Goal: Use online tool/utility: Utilize a website feature to perform a specific function

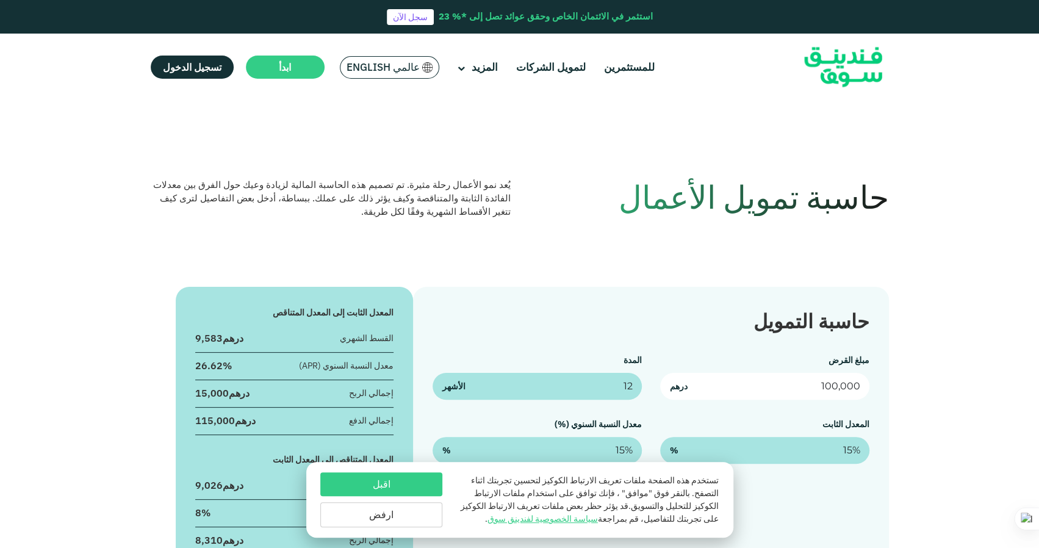
click at [833, 386] on input "100,000" at bounding box center [764, 386] width 209 height 27
drag, startPoint x: 0, startPoint y: 0, endPoint x: 823, endPoint y: 383, distance: 907.5
click at [823, 383] on input "100,000" at bounding box center [764, 386] width 209 height 27
type input "2,000,000"
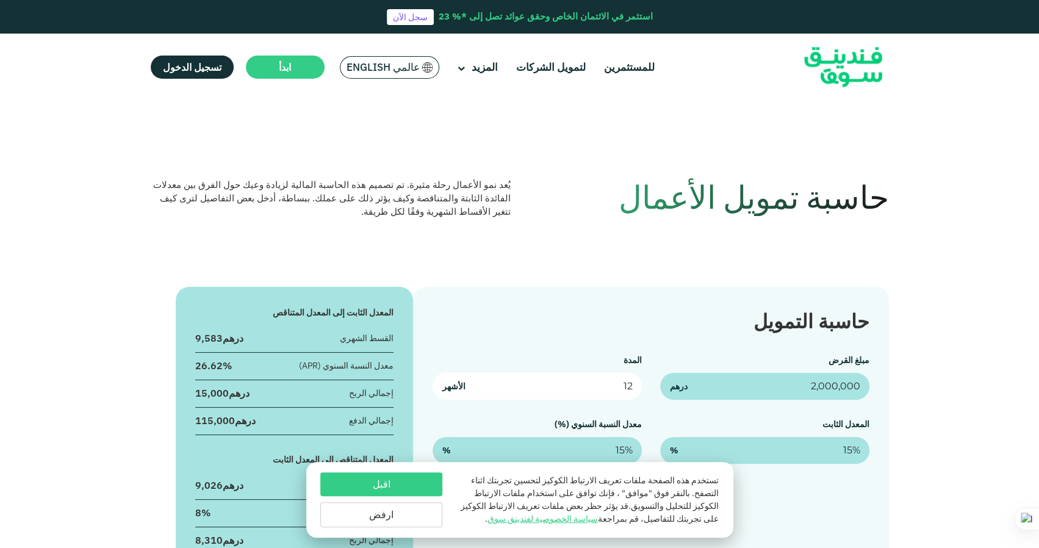
click at [575, 393] on input "12" at bounding box center [537, 386] width 209 height 27
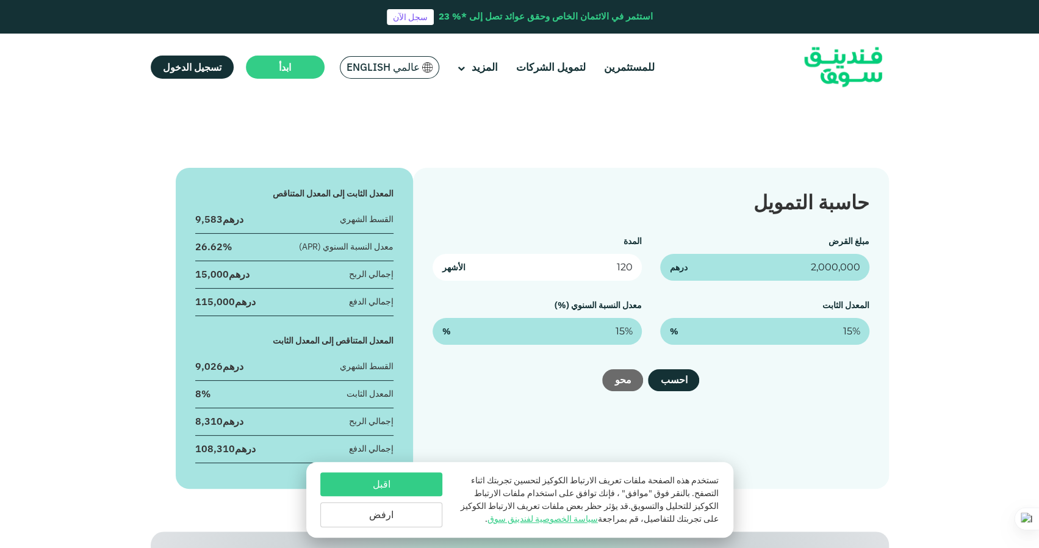
scroll to position [122, 0]
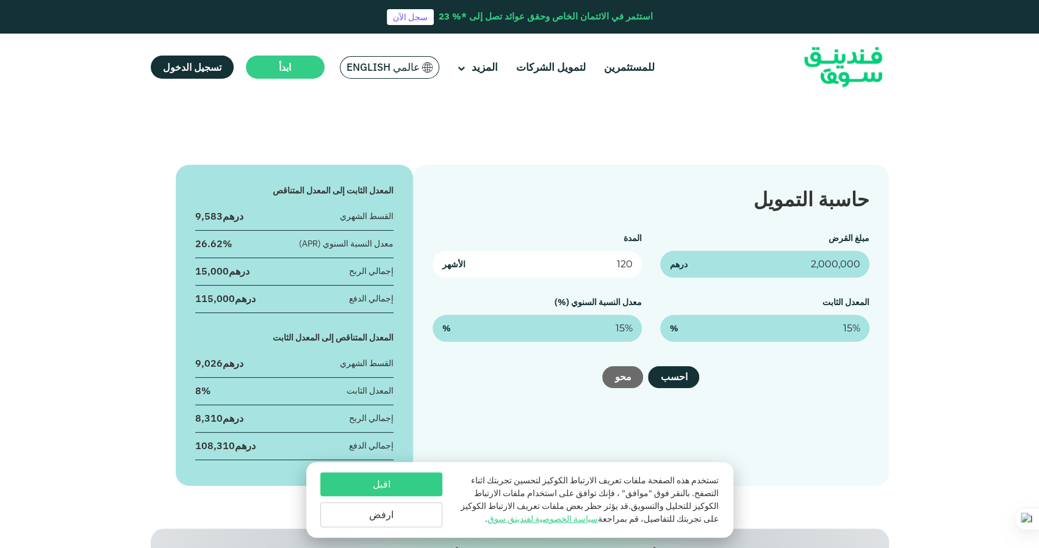
type input "120"
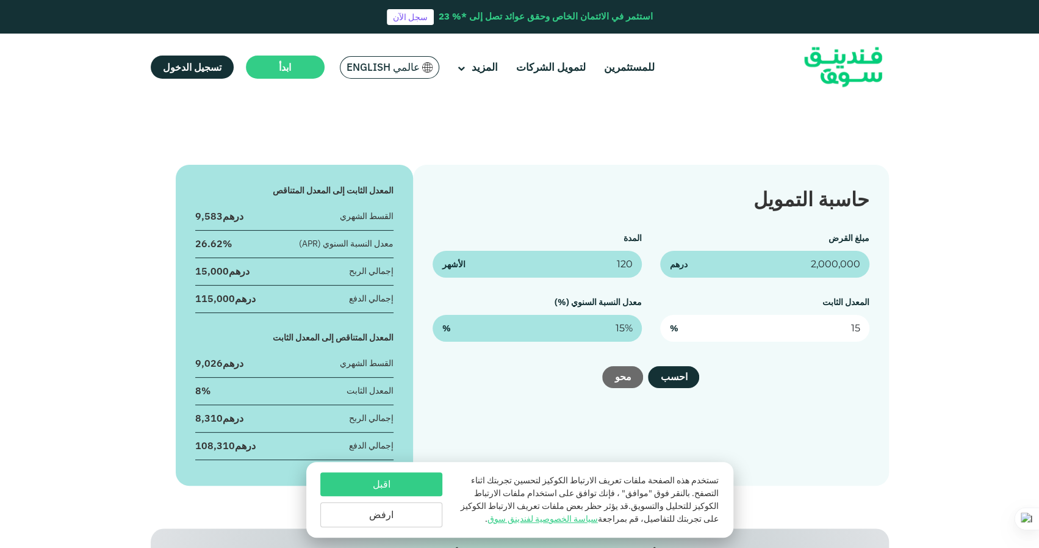
click at [839, 331] on input "15" at bounding box center [764, 328] width 209 height 27
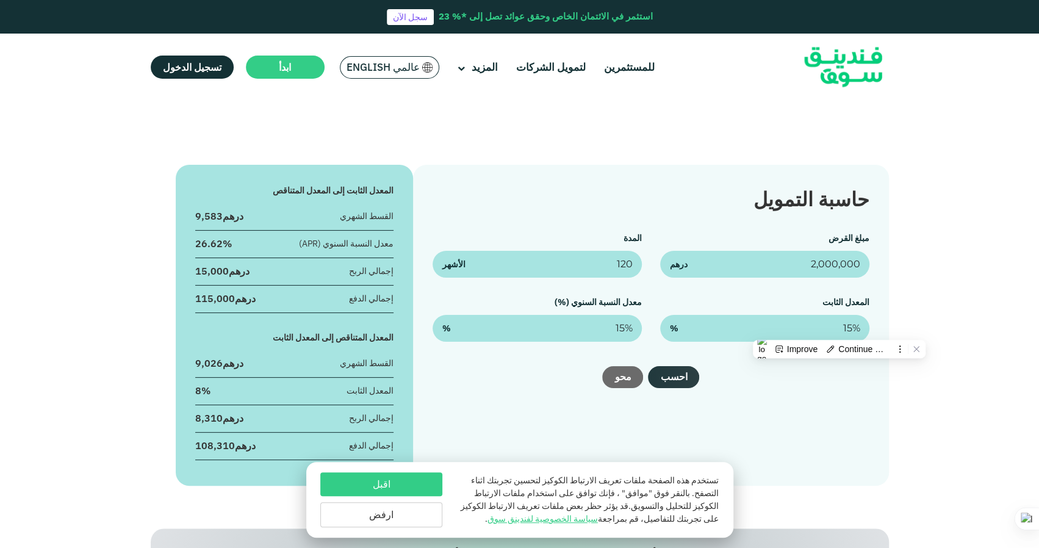
click at [680, 370] on button "احسب" at bounding box center [673, 377] width 51 height 22
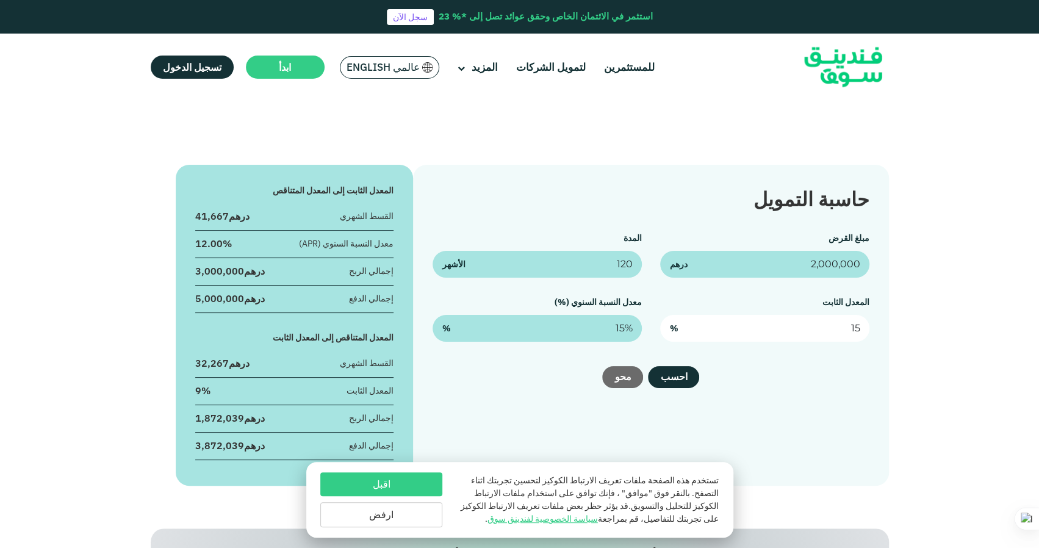
drag, startPoint x: 856, startPoint y: 324, endPoint x: 836, endPoint y: 320, distance: 19.9
click at [836, 320] on input "15" at bounding box center [764, 328] width 209 height 27
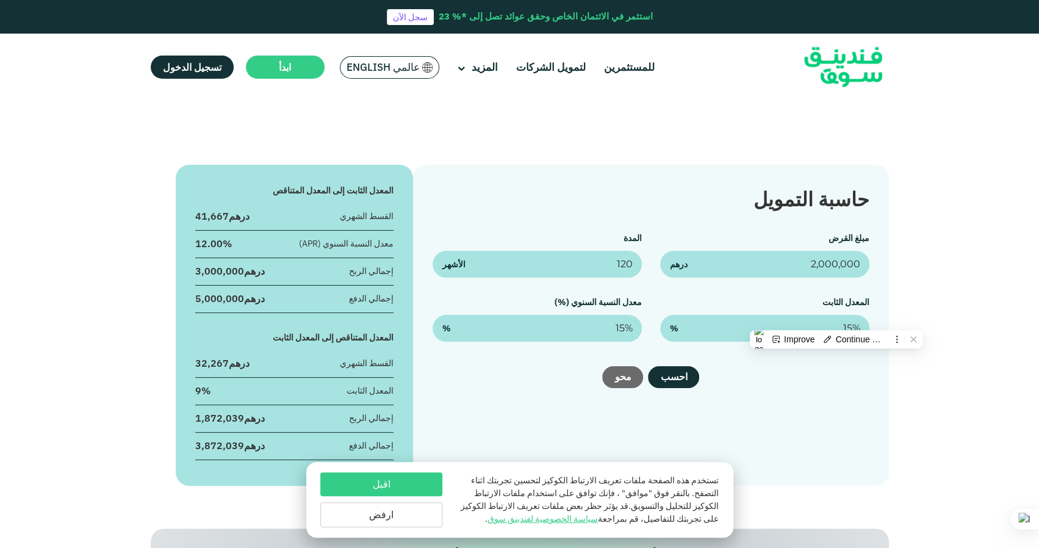
click at [880, 300] on div "حاسبة التمويل مبلغ القرض 2,000,000 درهم المدة 120 الأشهر المعدل الثابت 15% % مع…" at bounding box center [650, 325] width 475 height 321
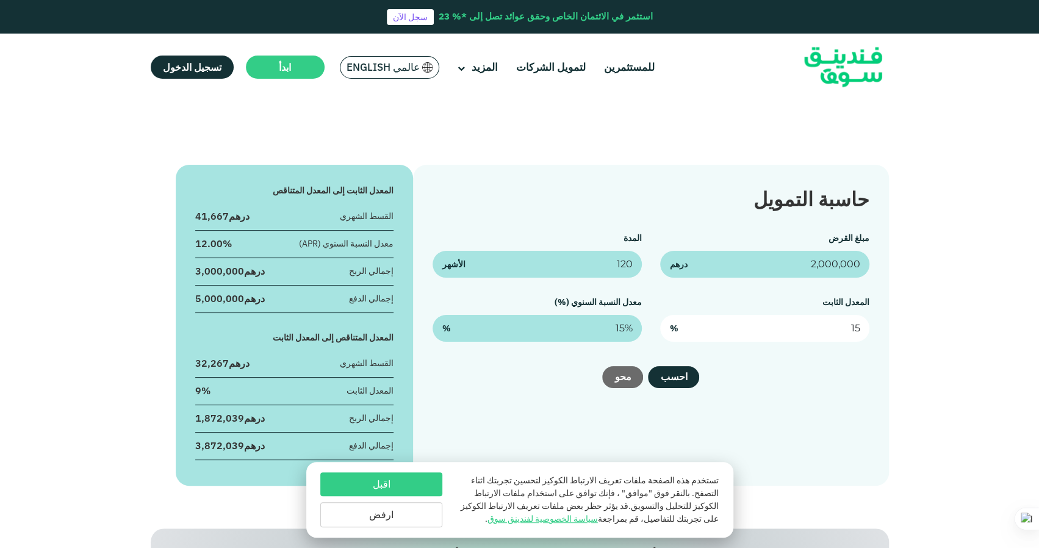
click at [844, 326] on input "15" at bounding box center [764, 328] width 209 height 27
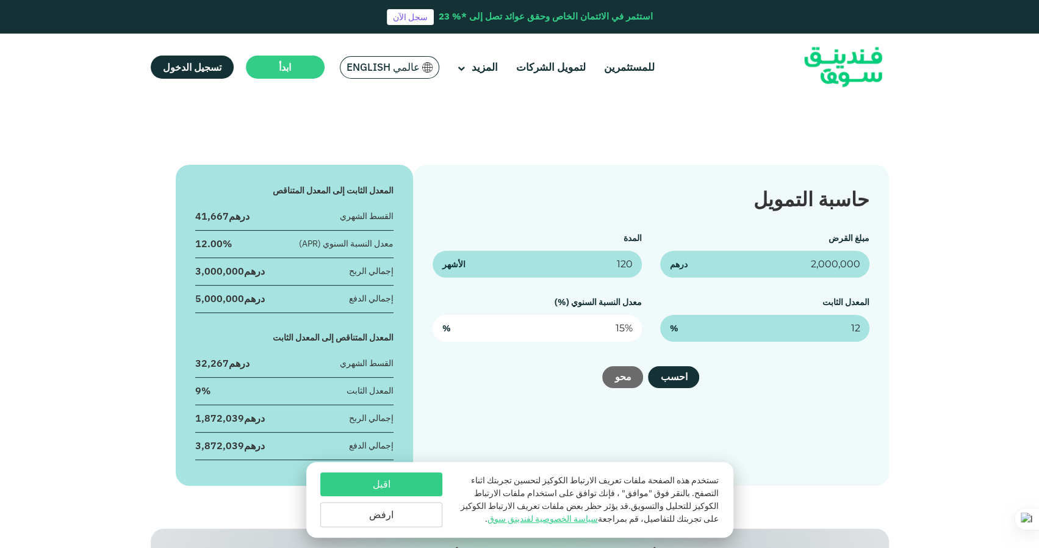
type input "12%"
click at [622, 328] on input "15" at bounding box center [537, 328] width 209 height 27
click at [676, 373] on button "احسب" at bounding box center [673, 377] width 51 height 22
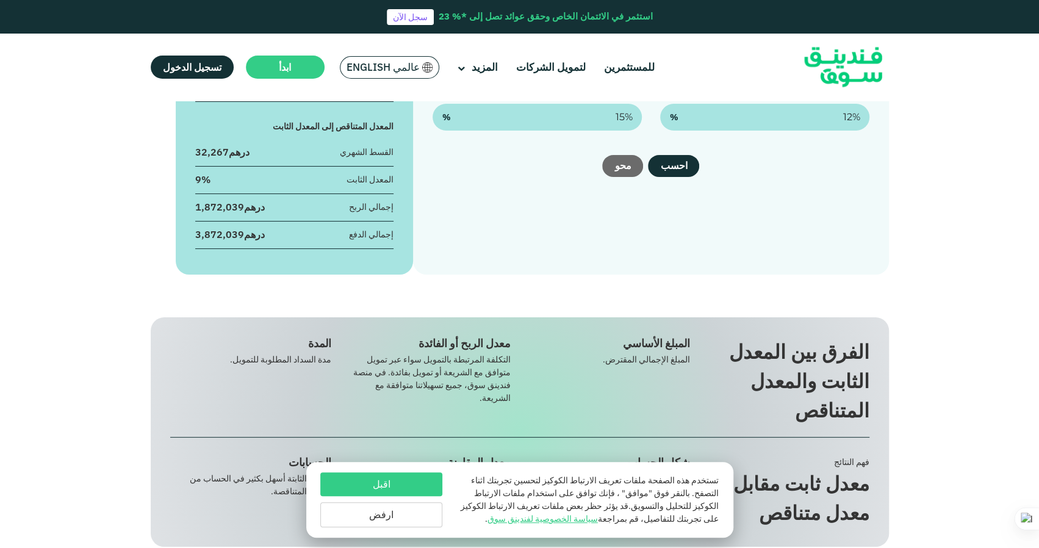
scroll to position [183, 0]
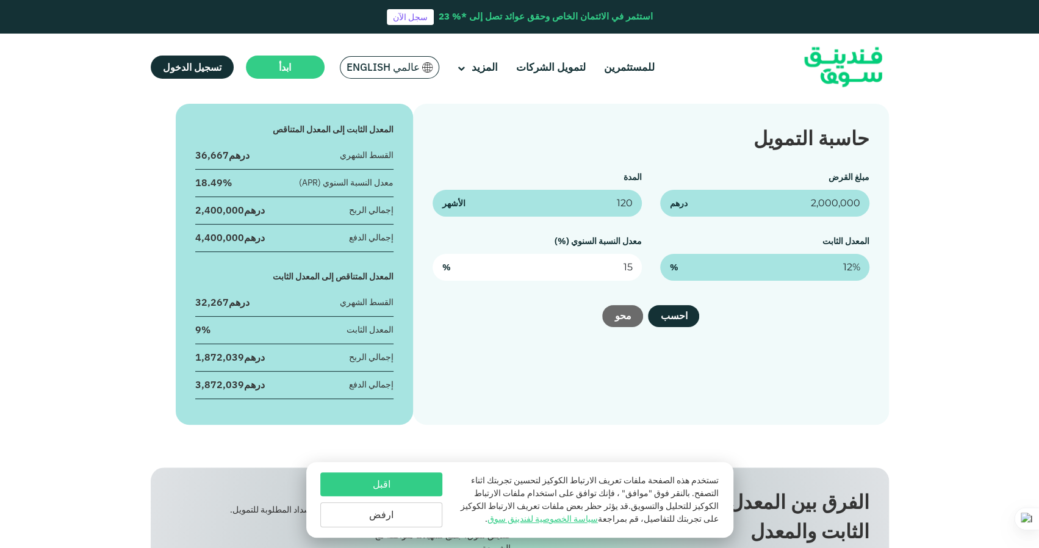
click at [608, 264] on input "15" at bounding box center [537, 267] width 209 height 27
drag, startPoint x: 608, startPoint y: 264, endPoint x: 625, endPoint y: 259, distance: 17.8
click at [622, 261] on input "15" at bounding box center [537, 267] width 209 height 27
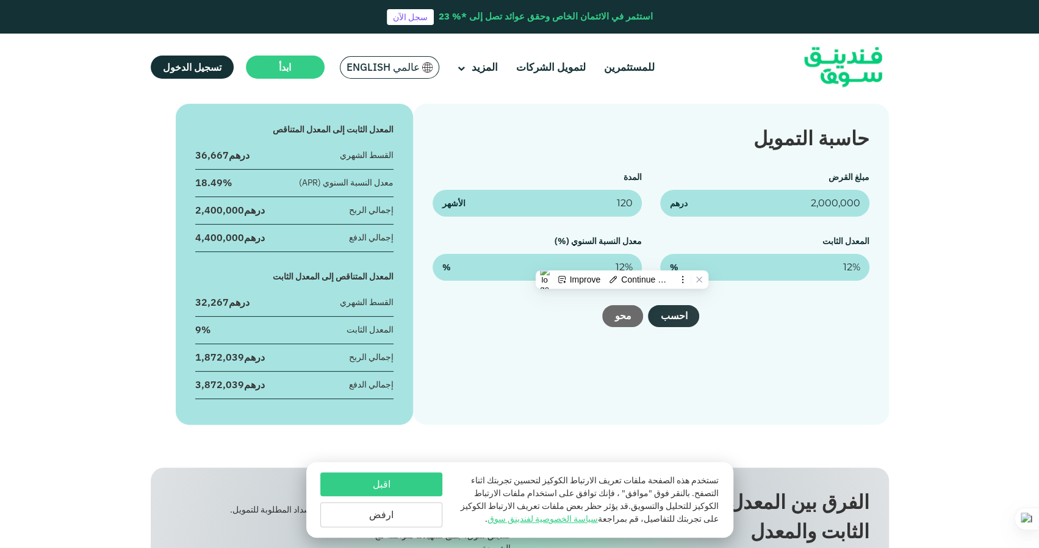
click at [672, 308] on button "احسب" at bounding box center [673, 316] width 51 height 22
click at [671, 307] on button "احسب" at bounding box center [673, 316] width 51 height 22
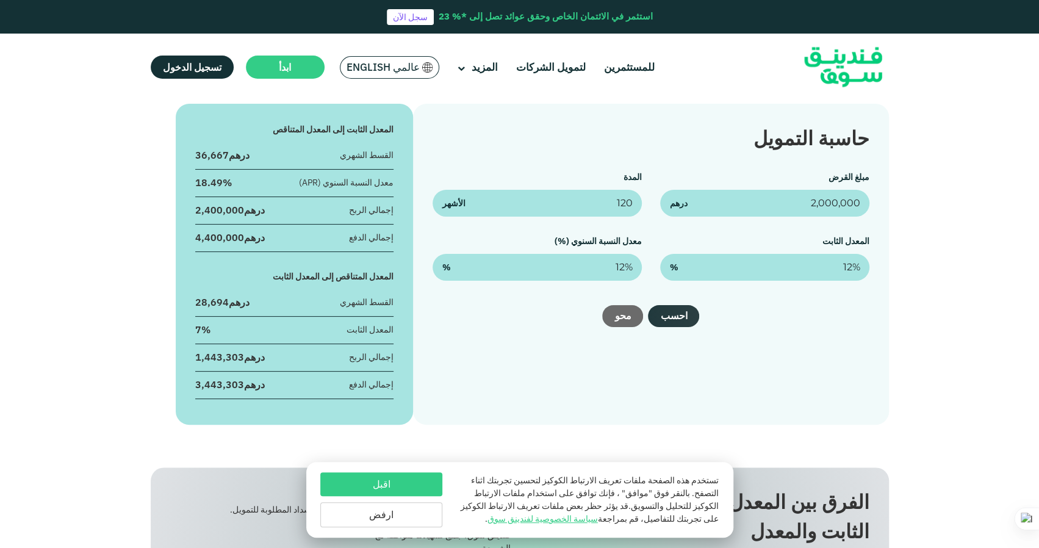
click at [671, 307] on button "احسب" at bounding box center [673, 316] width 51 height 22
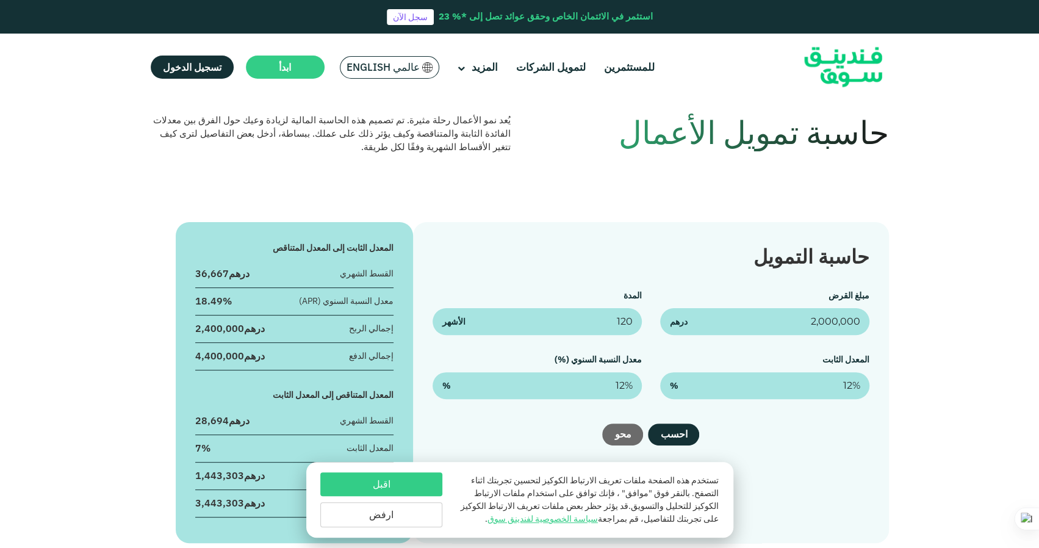
scroll to position [61, 0]
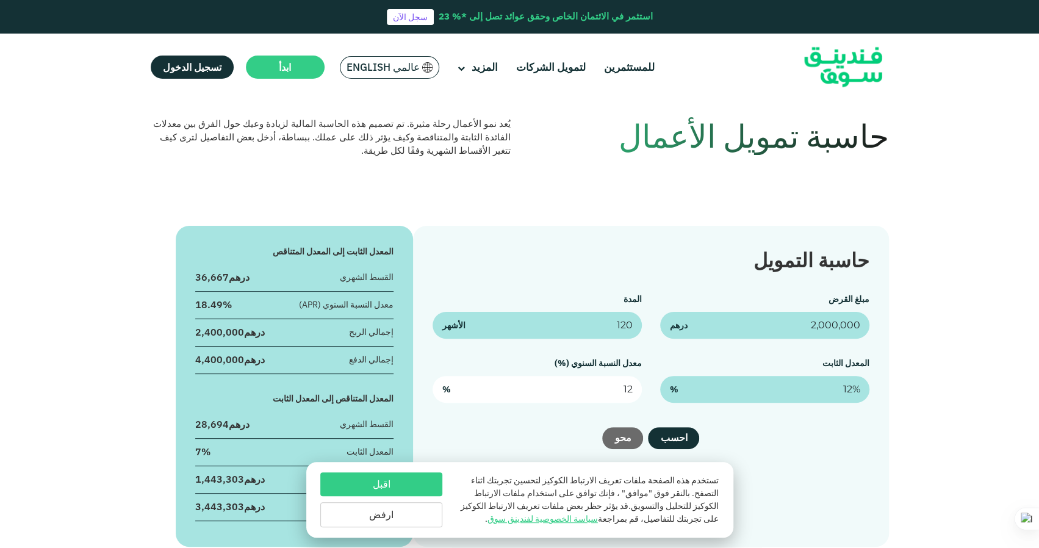
click at [608, 395] on input "12" at bounding box center [537, 389] width 209 height 27
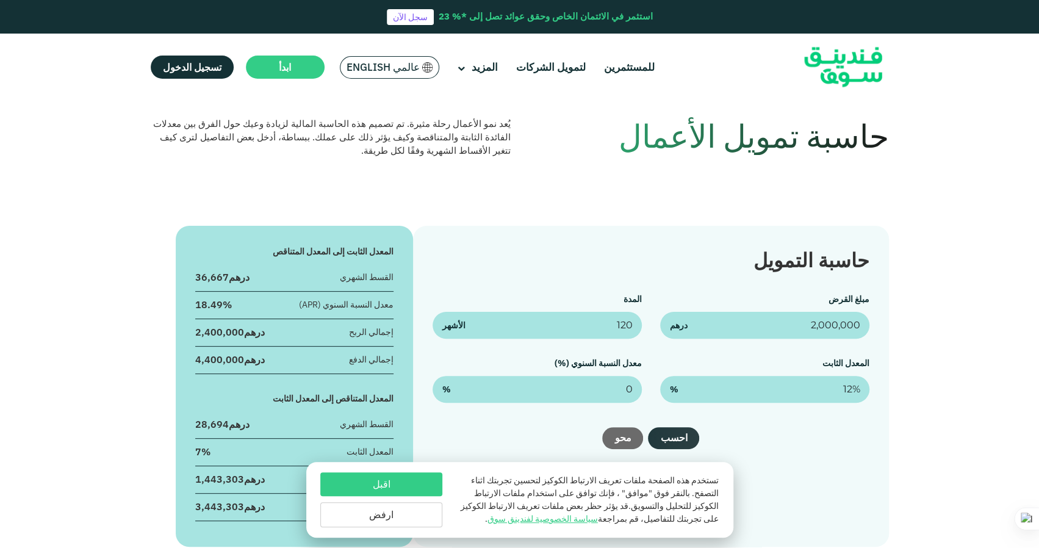
click at [675, 439] on button "احسب" at bounding box center [673, 438] width 51 height 22
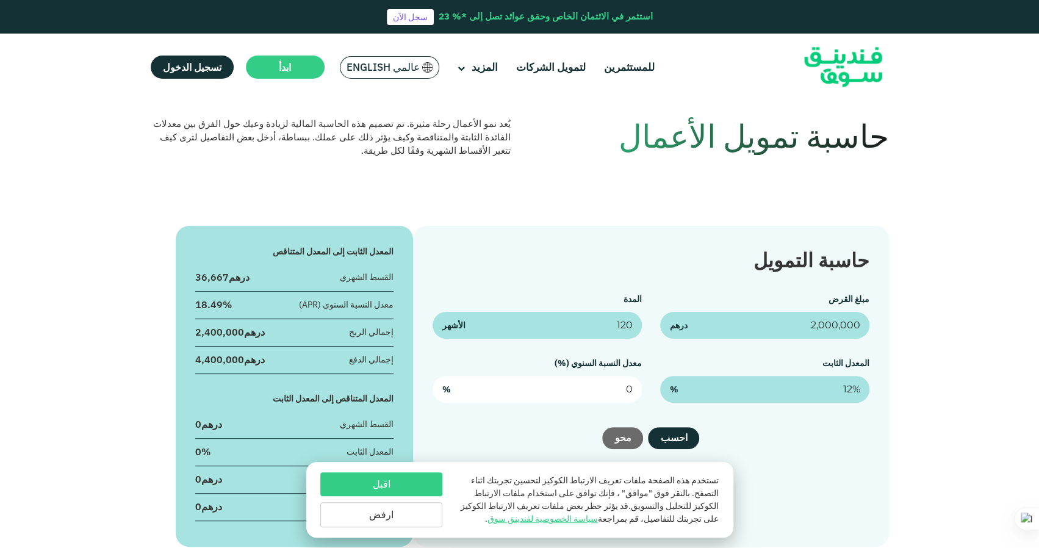
click at [615, 391] on input "0" at bounding box center [537, 389] width 209 height 27
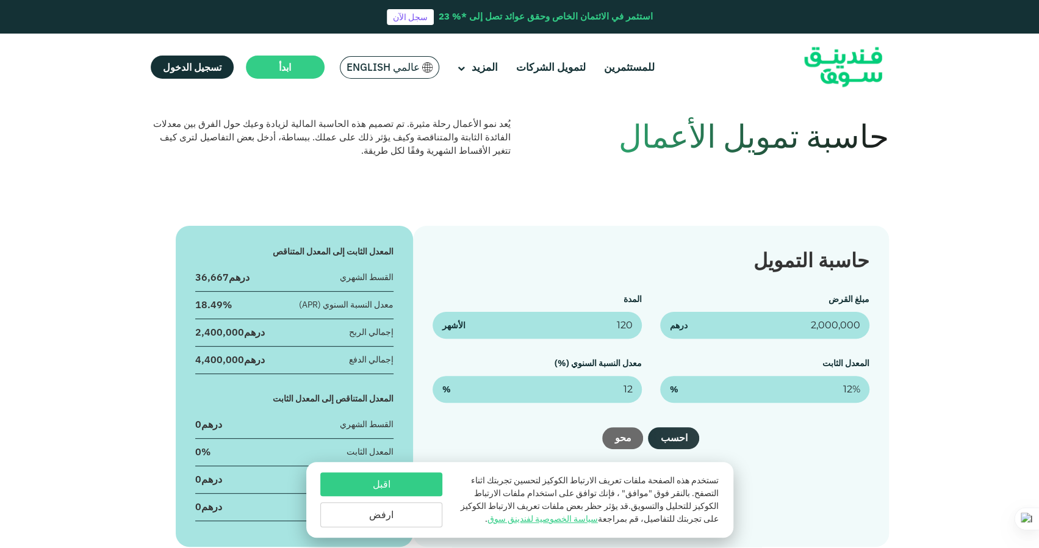
type input "12%"
click at [671, 436] on button "احسب" at bounding box center [673, 438] width 51 height 22
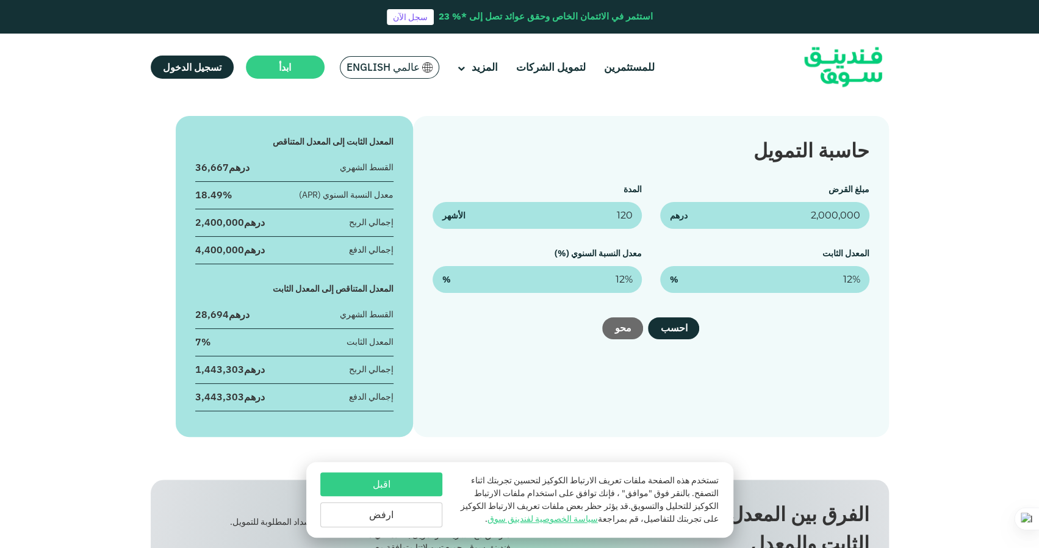
scroll to position [183, 0]
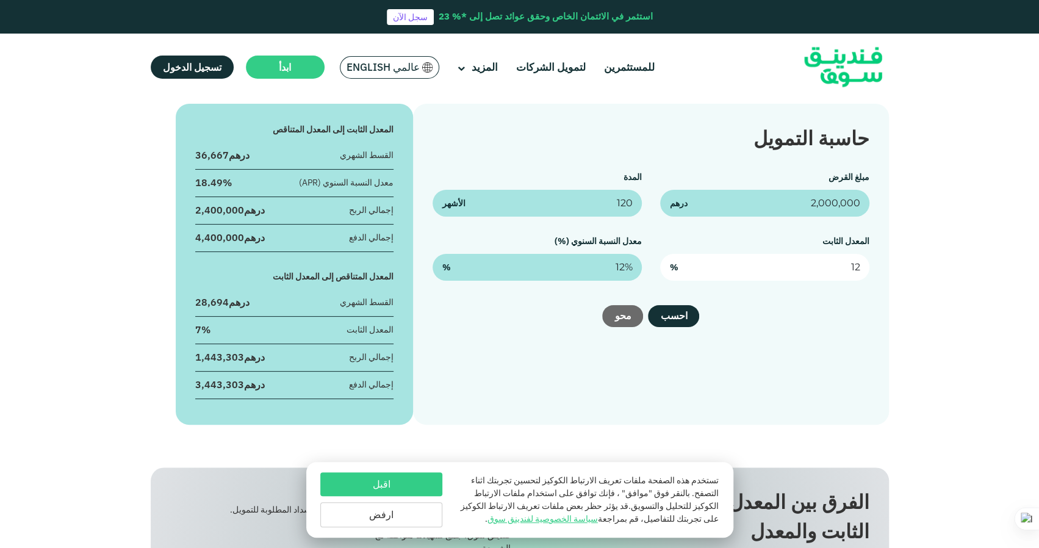
click at [832, 269] on input "12" at bounding box center [764, 267] width 209 height 27
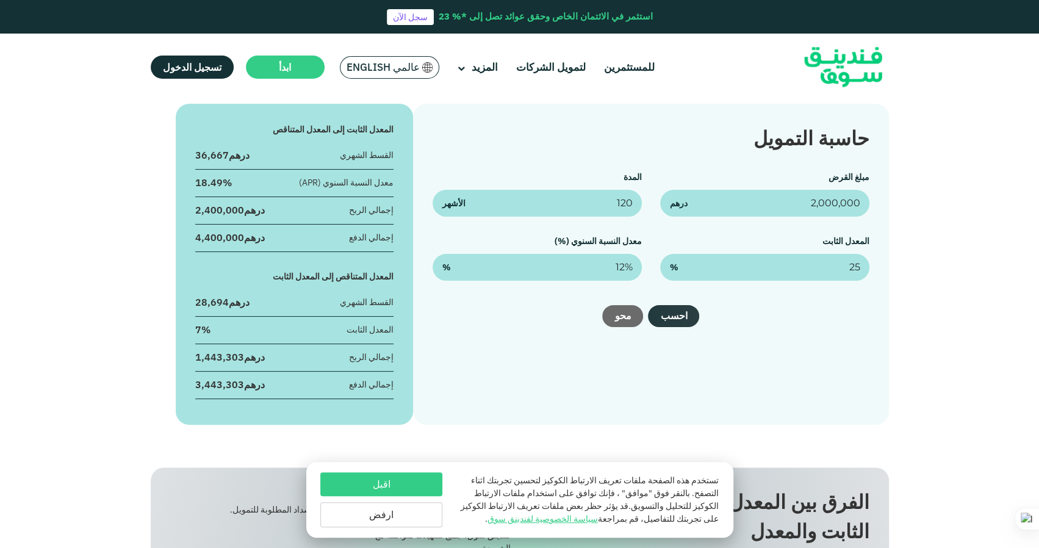
type input "25%"
click at [668, 312] on button "احسب" at bounding box center [673, 316] width 51 height 22
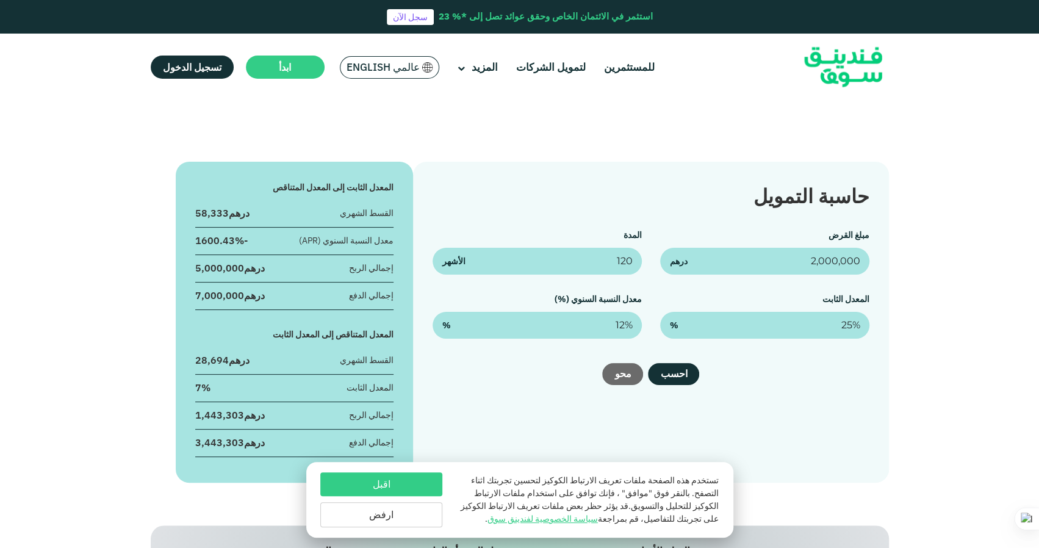
scroll to position [122, 0]
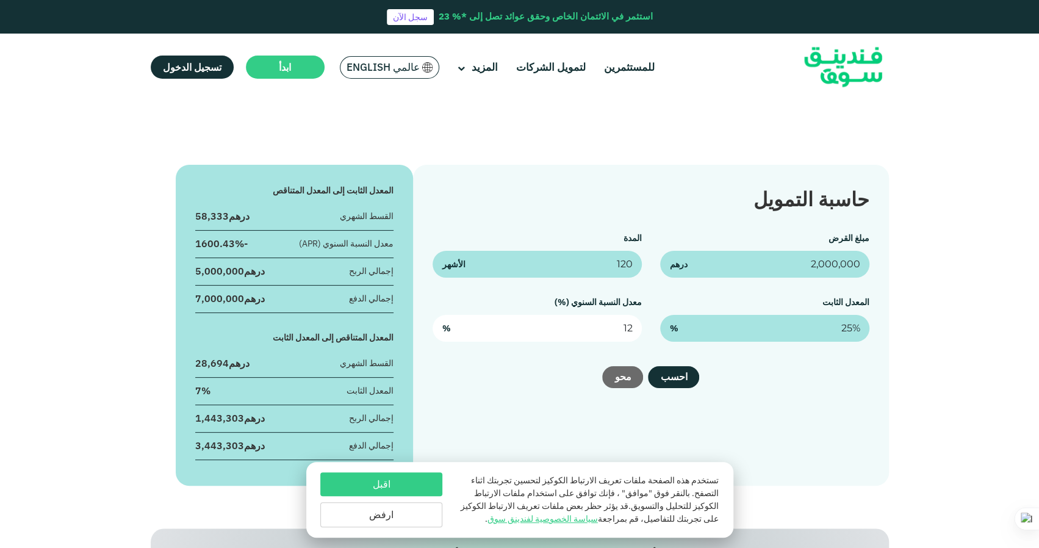
click at [608, 320] on input "12" at bounding box center [537, 328] width 209 height 27
type input "22%"
click at [670, 378] on button "احسب" at bounding box center [673, 377] width 51 height 22
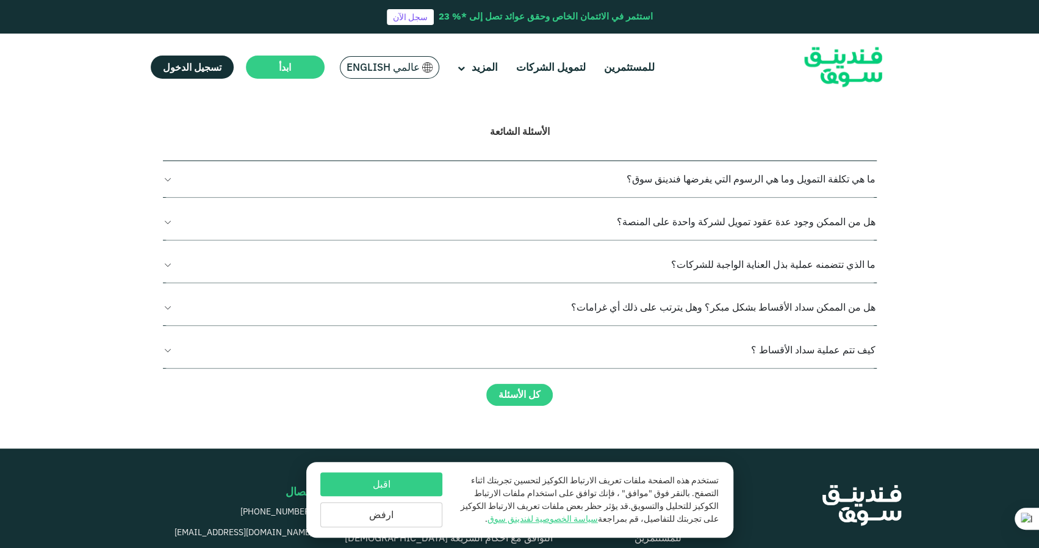
scroll to position [1159, 0]
